Goal: Complete application form

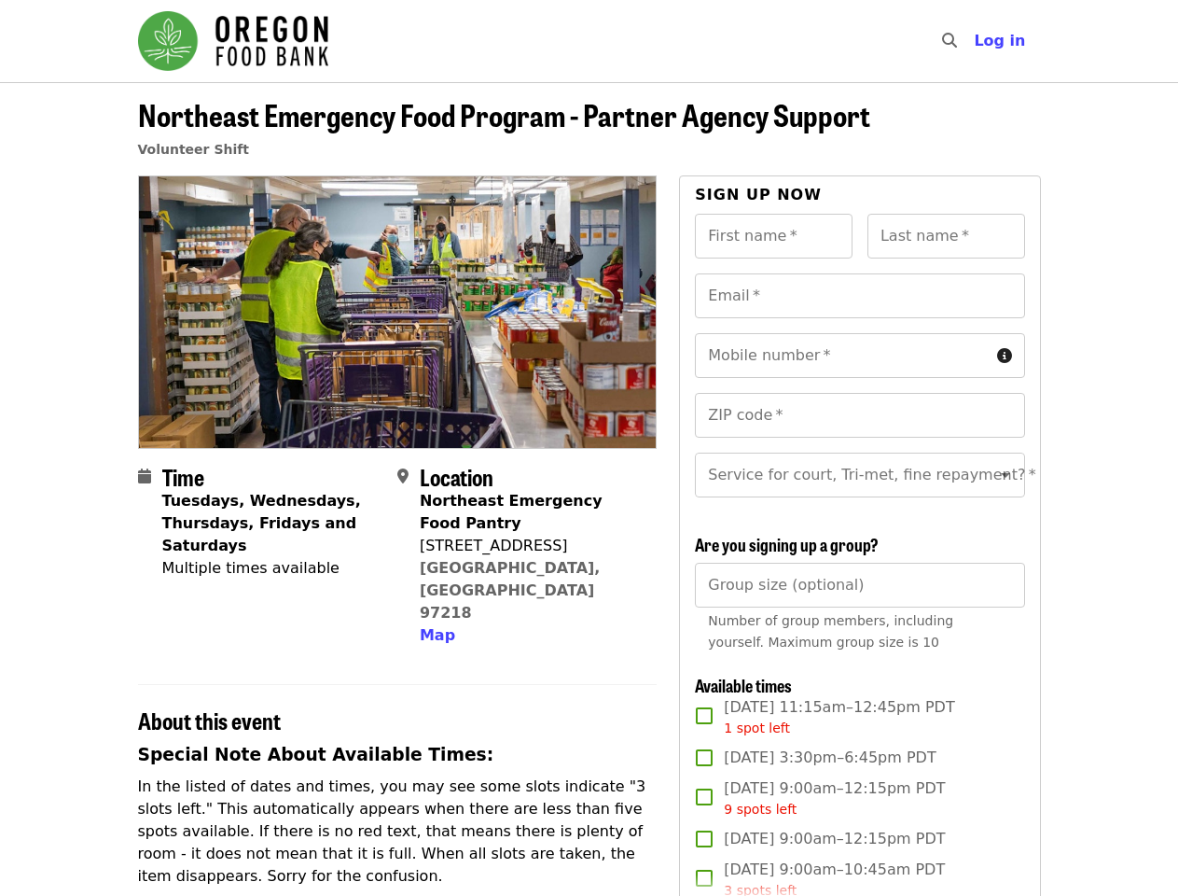
click at [589, 448] on div at bounding box center [398, 311] width 520 height 272
click at [954, 41] on icon "search icon" at bounding box center [949, 41] width 15 height 18
click at [1005, 41] on span "Log in" at bounding box center [999, 41] width 51 height 18
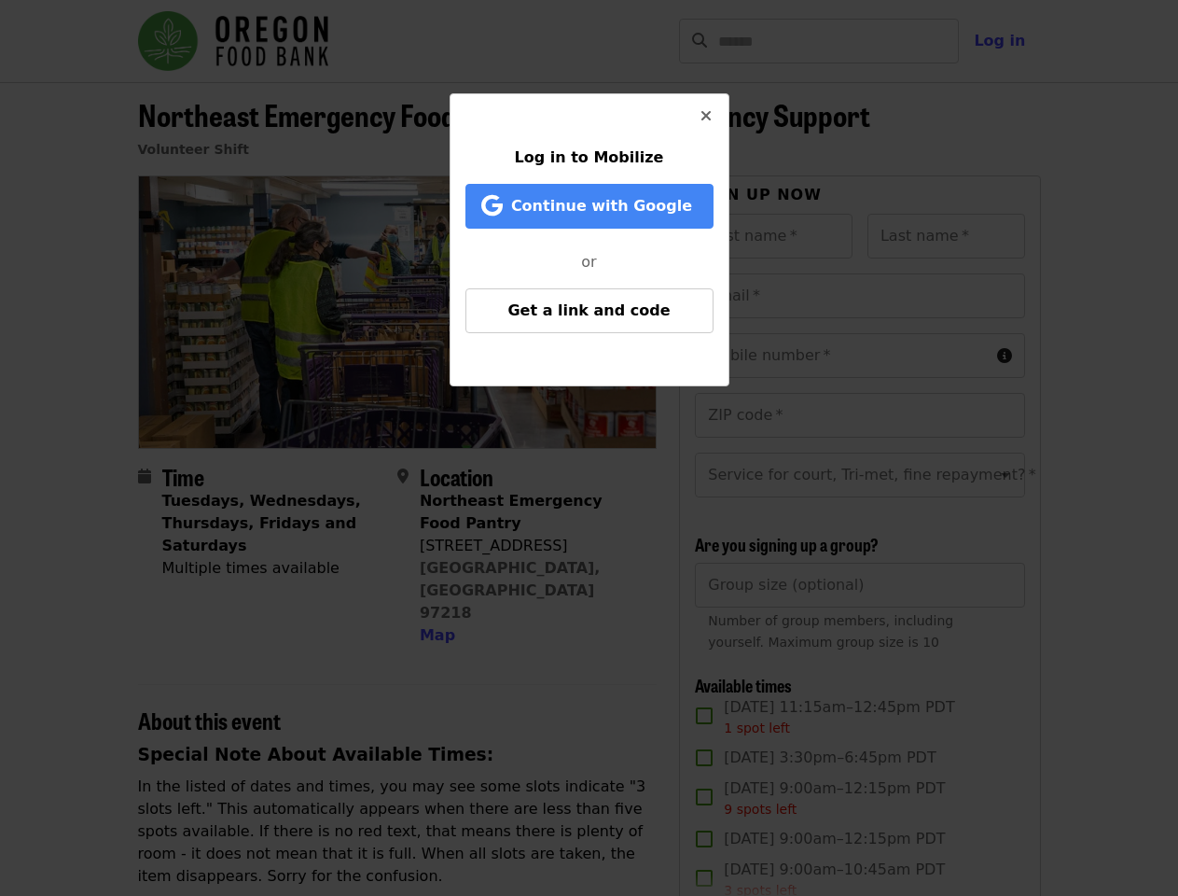
click at [435, 591] on div "Log in to Mobilize Continue with Google or Get a link and code" at bounding box center [589, 448] width 1178 height 896
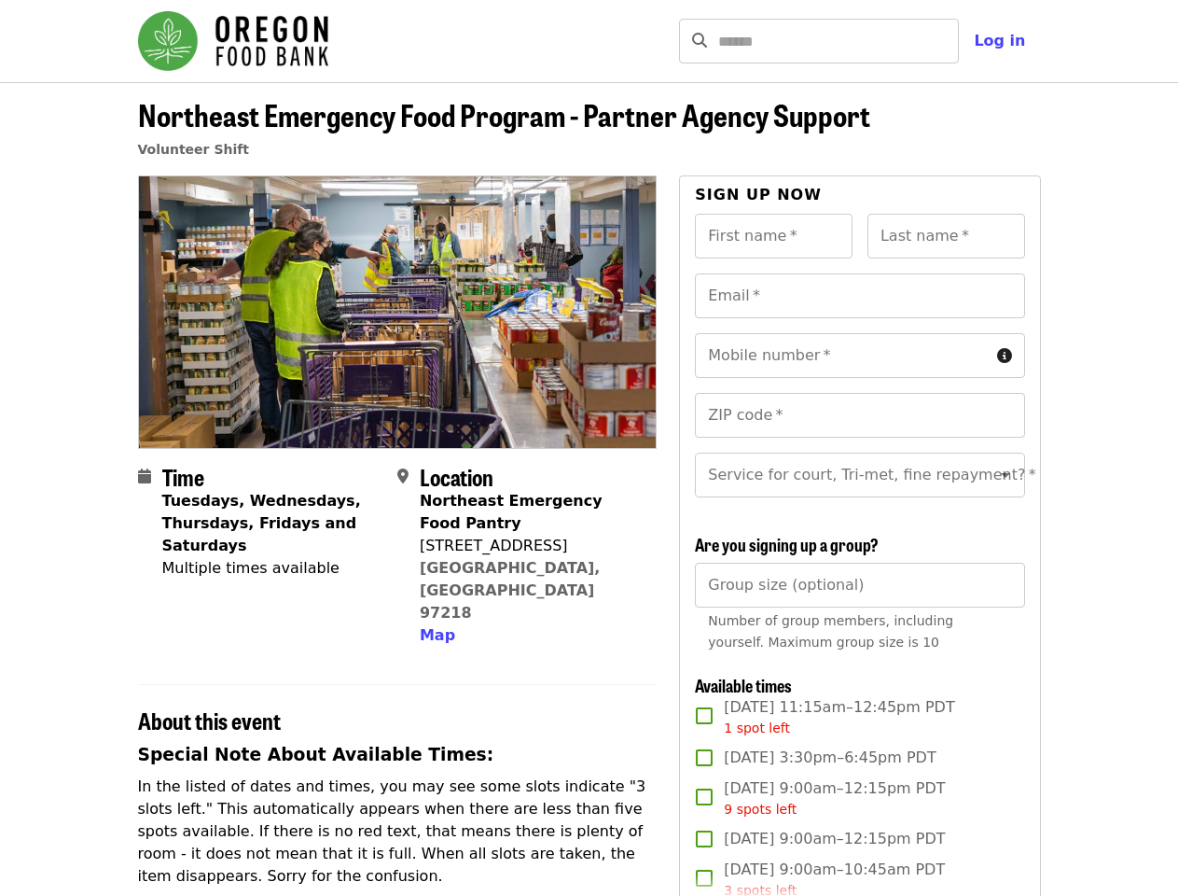
click at [773, 236] on input "First name   *" at bounding box center [774, 236] width 158 height 45
click at [946, 236] on input "Last name   *" at bounding box center [947, 236] width 158 height 45
click at [859, 296] on input "Email   *" at bounding box center [859, 295] width 329 height 45
click at [859, 355] on input "Mobile number   *" at bounding box center [842, 355] width 294 height 45
click at [859, 415] on input "ZIP code   *" at bounding box center [859, 415] width 329 height 45
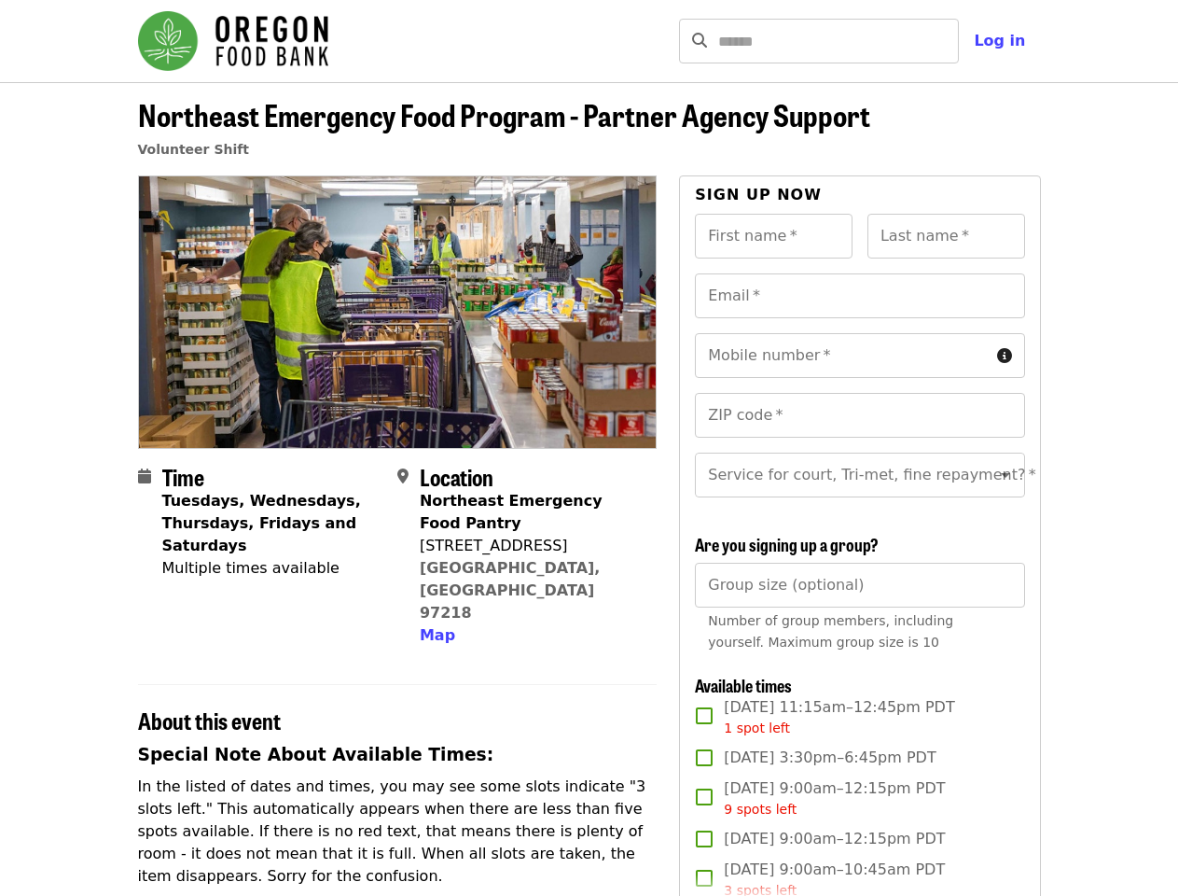
click at [859, 482] on input "Service for court, Tri-met, fine repayment?   *" at bounding box center [837, 474] width 254 height 35
